Goal: Transaction & Acquisition: Book appointment/travel/reservation

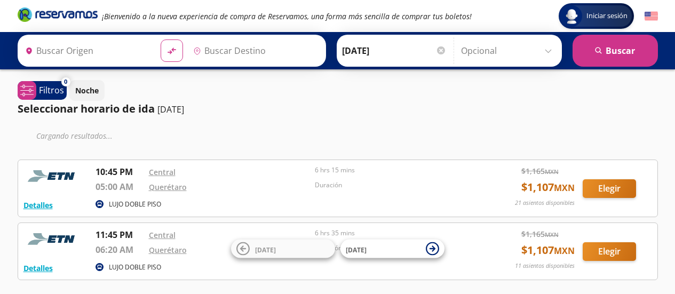
type input "Chilpancingo, [GEOGRAPHIC_DATA]"
type input "Querétaro, Querétaro"
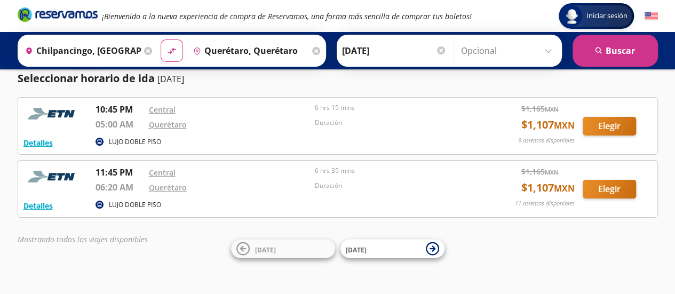
scroll to position [32, 0]
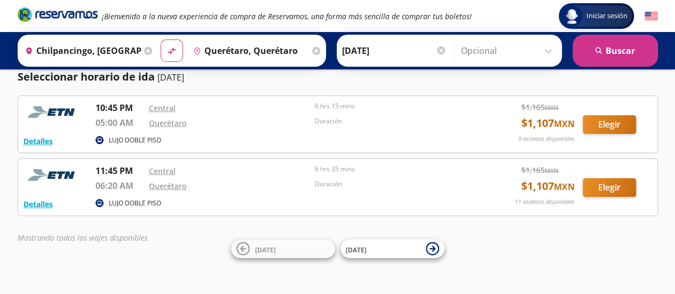
click at [625, 133] on div "Detalles LUJO DOBLE PISO 10:45 PM Central 05:00 AM Querétaro 6 hrs 15 mins Dura…" at bounding box center [337, 124] width 629 height 46
click at [620, 123] on button "Elegir" at bounding box center [609, 124] width 53 height 19
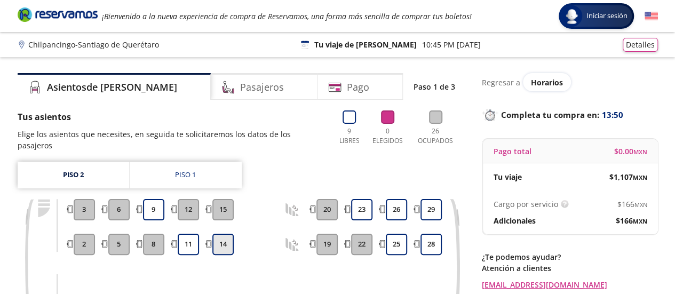
click at [218, 237] on button "14" at bounding box center [222, 244] width 21 height 21
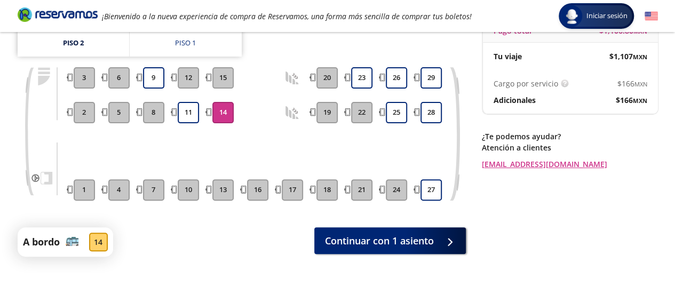
scroll to position [134, 0]
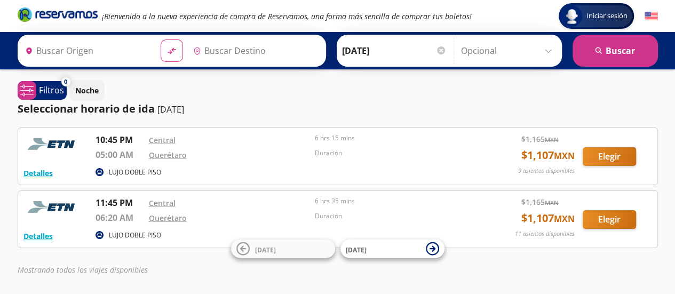
type input "Querétaro, Querétaro"
type input "Chilpancingo, [GEOGRAPHIC_DATA]"
